Goal: Complete application form

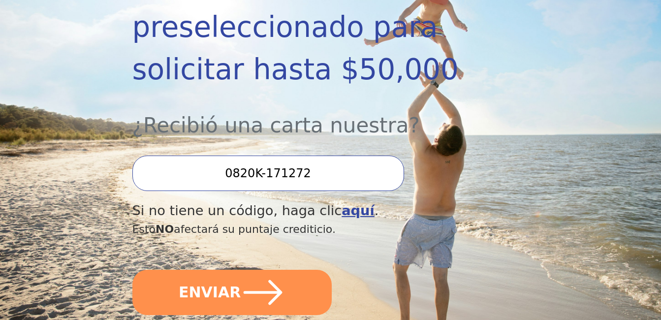
scroll to position [246, 0]
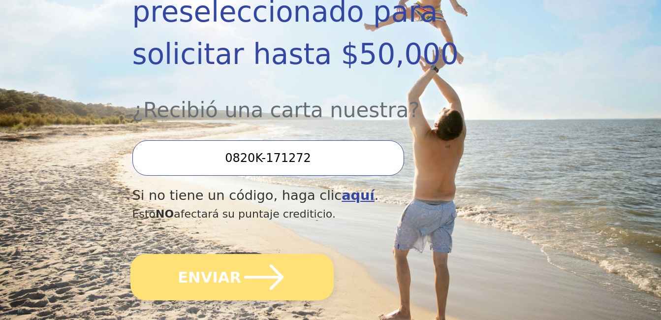
click at [281, 254] on icon "submit" at bounding box center [263, 276] width 45 height 45
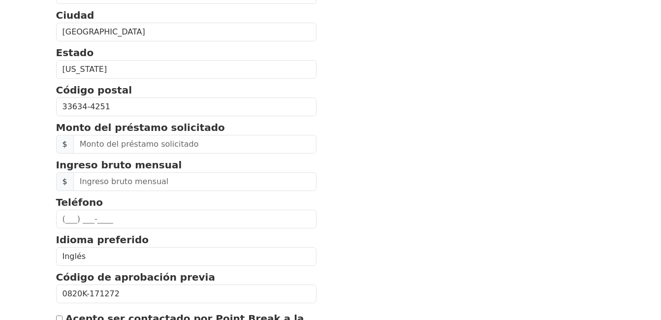
scroll to position [295, 0]
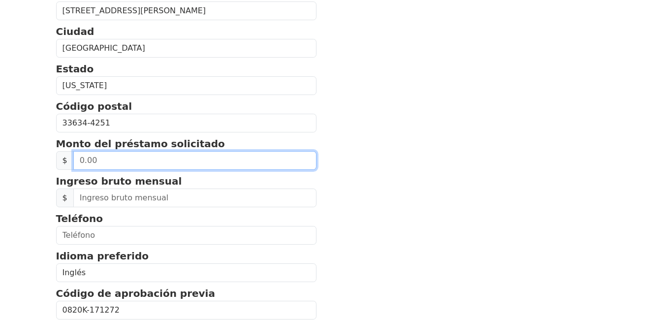
click at [198, 151] on input "text" at bounding box center [195, 160] width 244 height 19
drag, startPoint x: 99, startPoint y: 147, endPoint x: 85, endPoint y: 147, distance: 14.3
click at [85, 151] on input "20,000.00" at bounding box center [195, 160] width 244 height 19
type input "25,000.00"
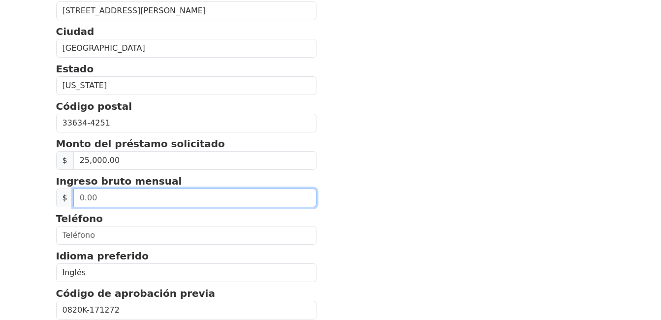
click at [246, 188] on input "text" at bounding box center [195, 197] width 244 height 19
type input "7,000.00"
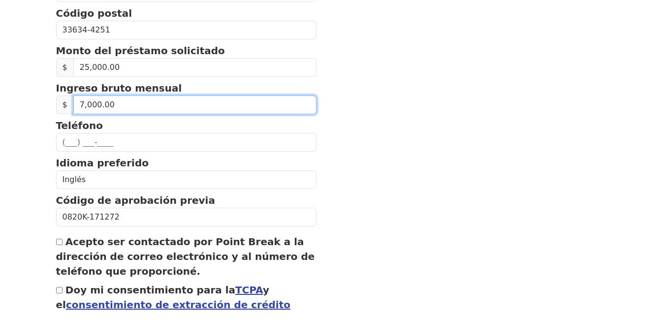
scroll to position [394, 0]
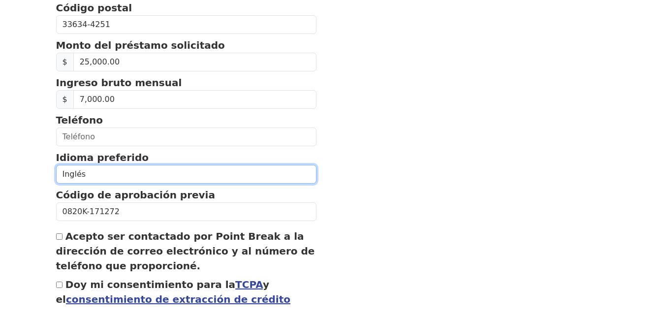
click at [132, 165] on select "Inglés Español" at bounding box center [186, 174] width 261 height 19
select select "Spanish"
click at [56, 165] on select "Inglés Español" at bounding box center [186, 174] width 261 height 19
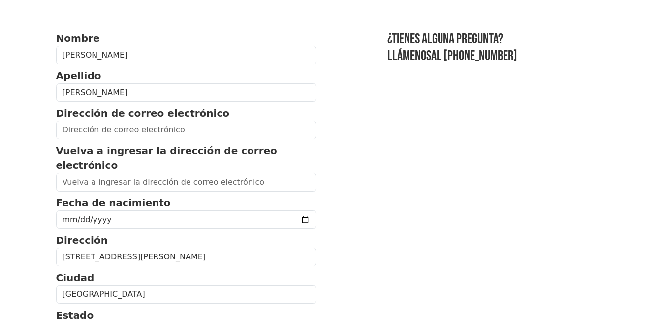
scroll to position [0, 0]
